Goal: Find specific fact: Find specific fact

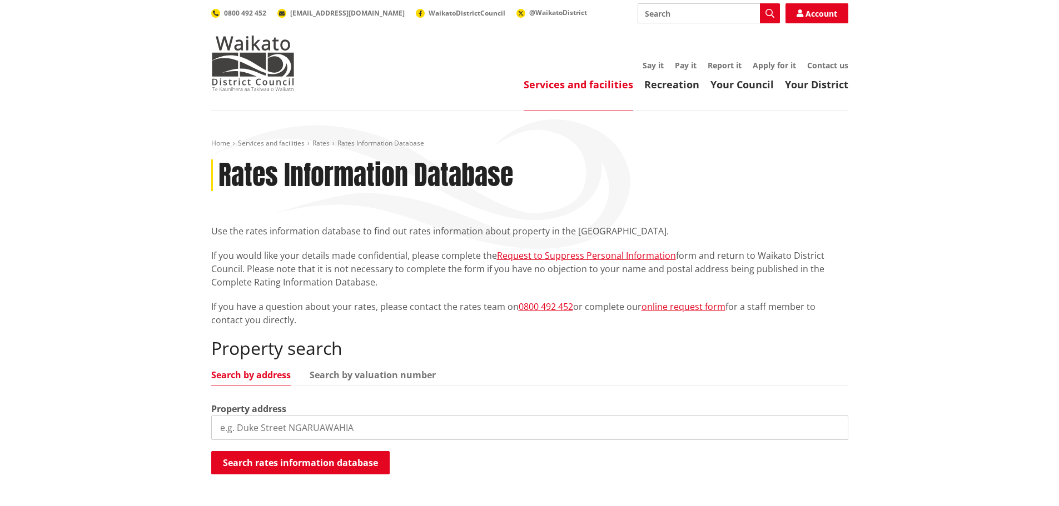
click at [299, 429] on input "search" at bounding box center [529, 428] width 637 height 24
type input "1144 kaiaua"
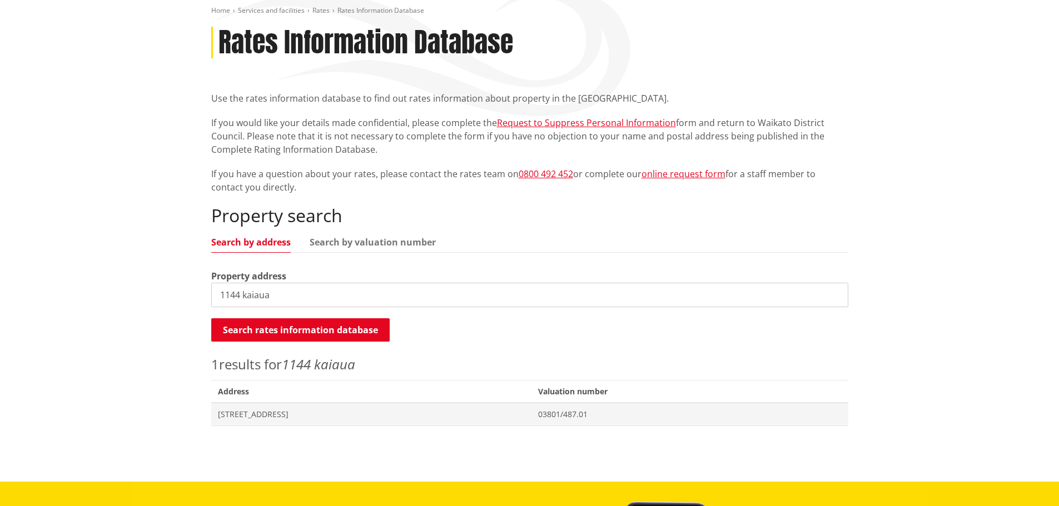
scroll to position [278, 0]
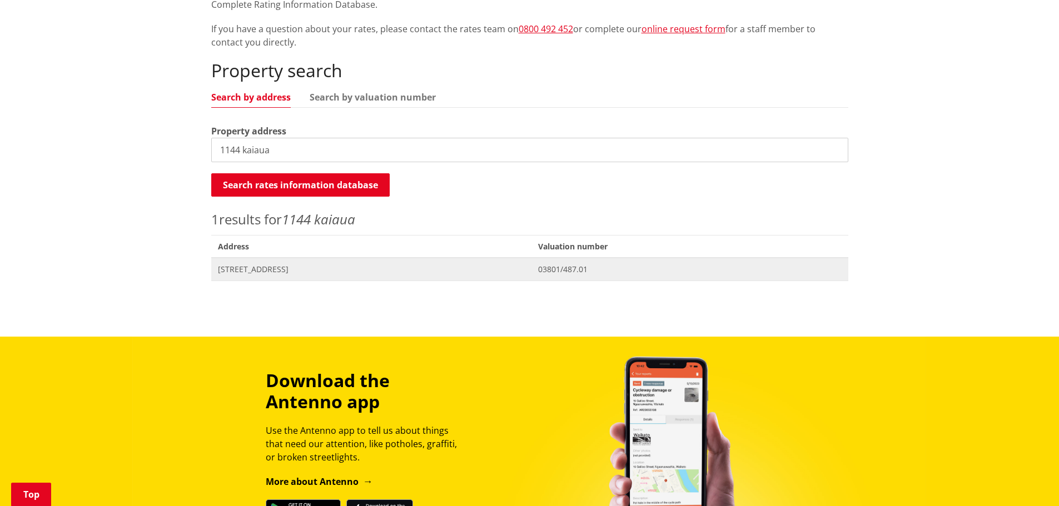
click at [309, 268] on span "[STREET_ADDRESS]" at bounding box center [371, 269] width 307 height 11
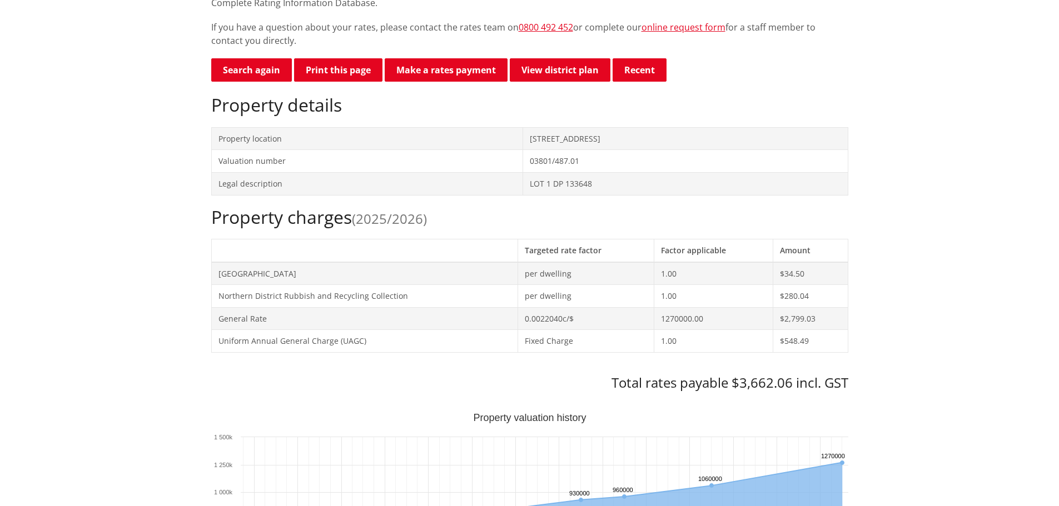
scroll to position [389, 0]
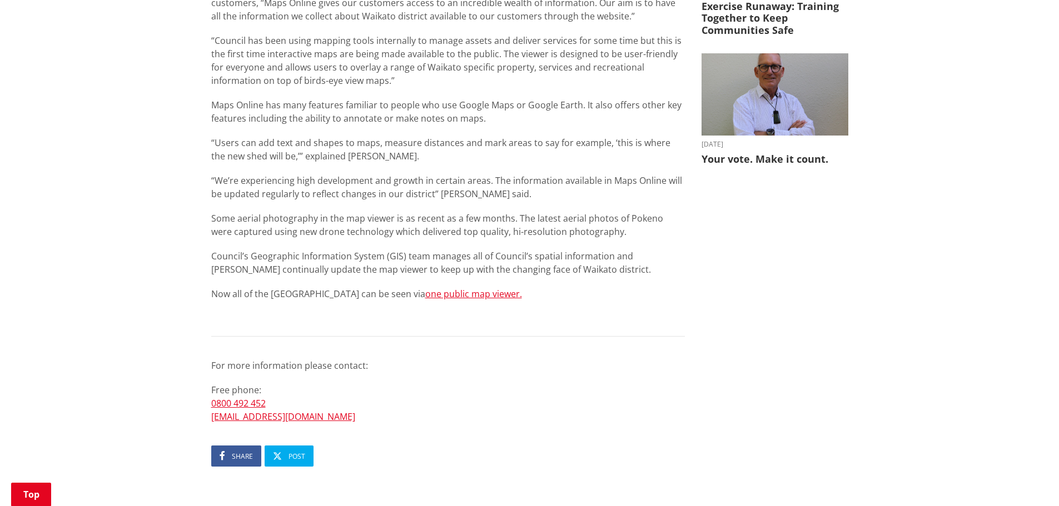
scroll to position [500, 0]
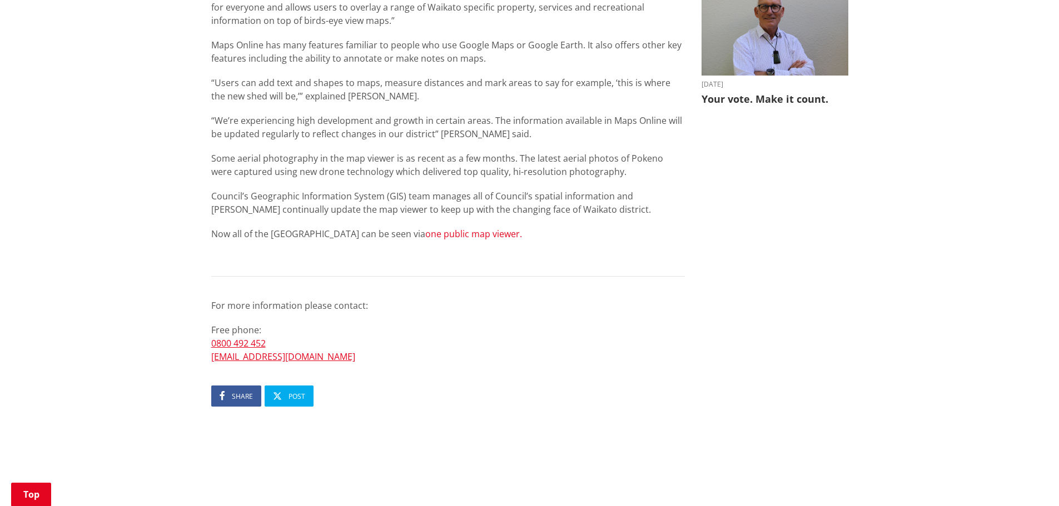
click at [457, 236] on link "one public map viewer." at bounding box center [473, 234] width 97 height 12
